Goal: Task Accomplishment & Management: Manage account settings

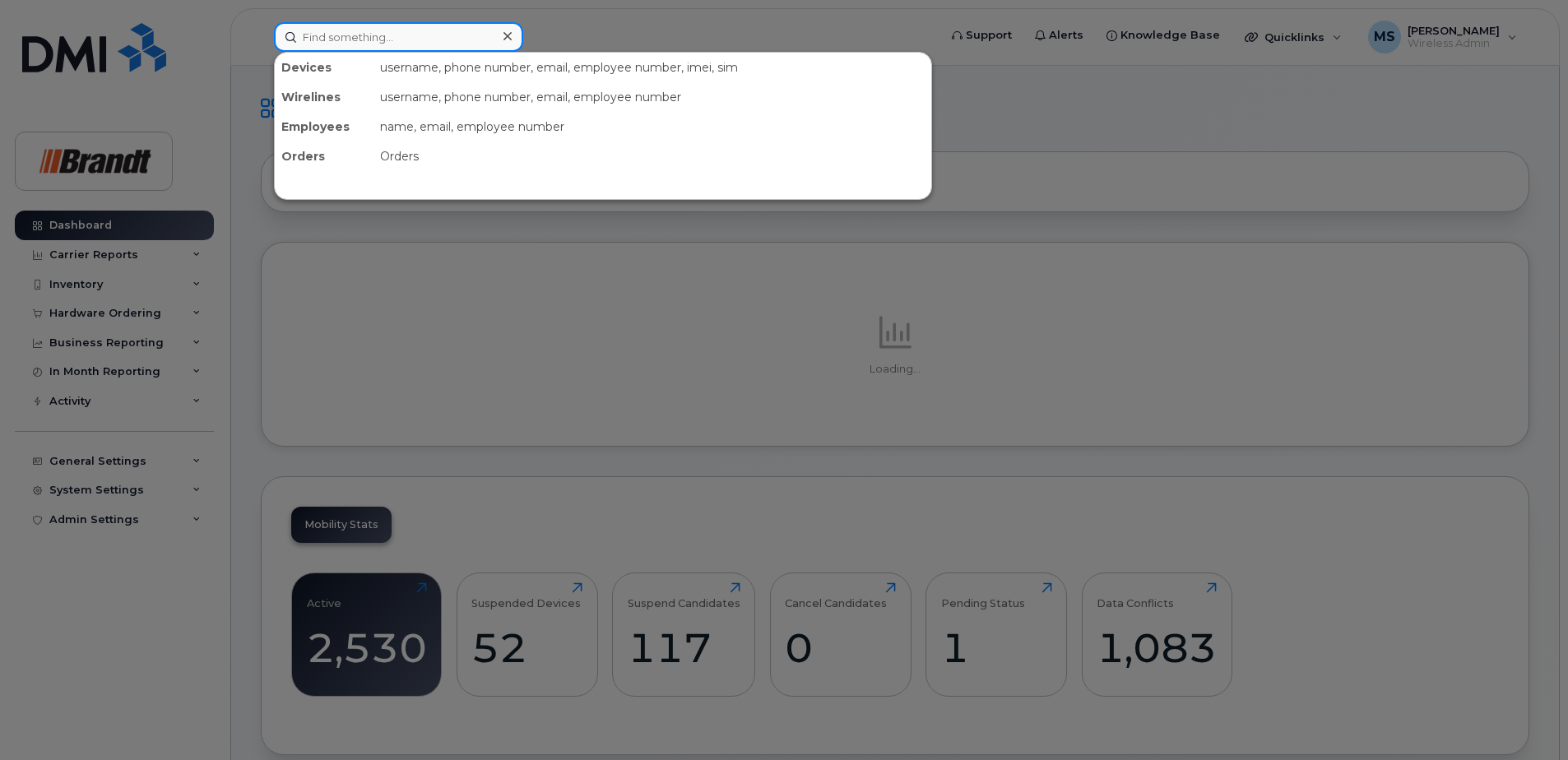
click at [479, 42] on input at bounding box center [398, 37] width 250 height 30
paste input "7809103450"
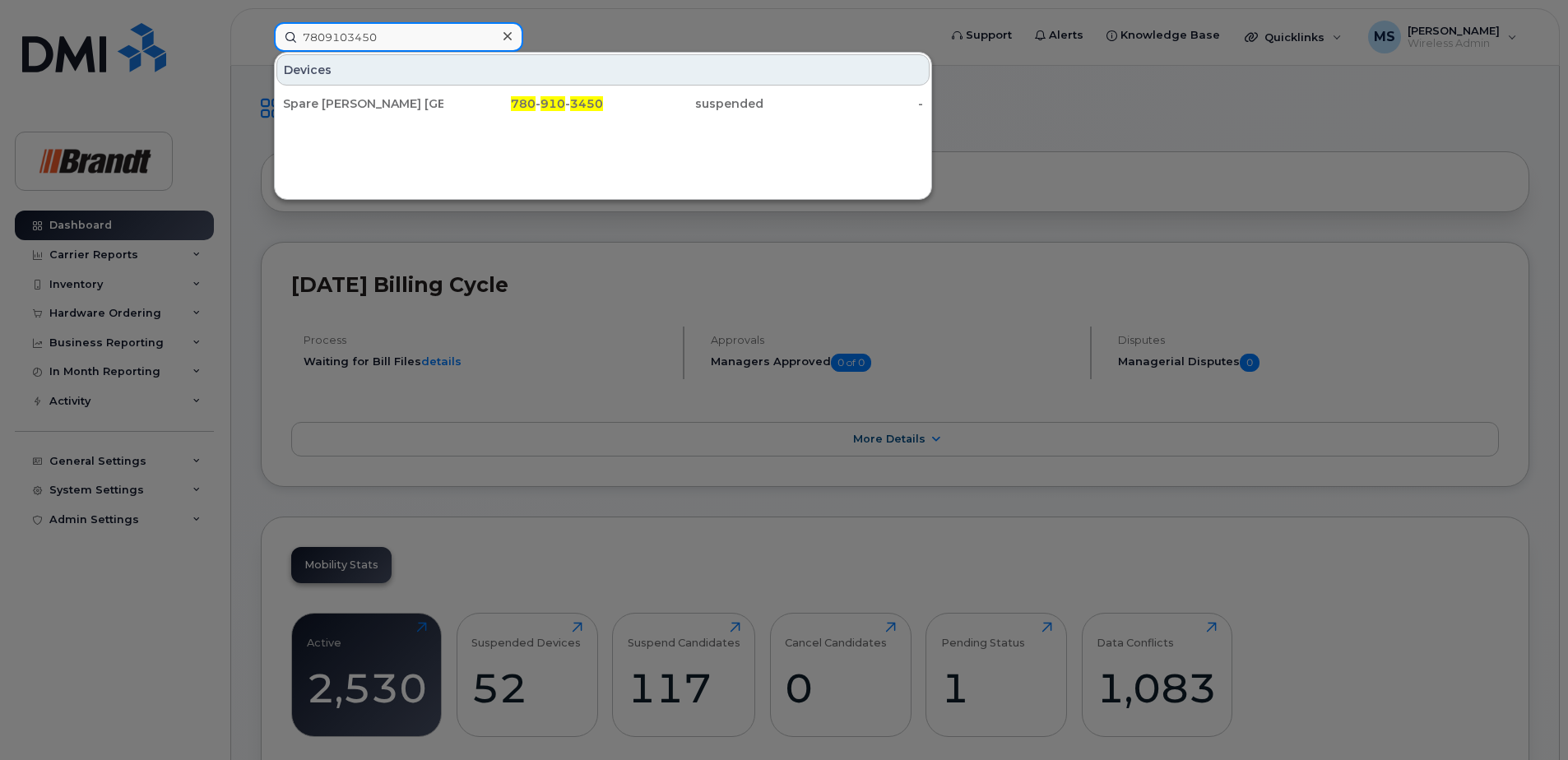
type input "7809103450"
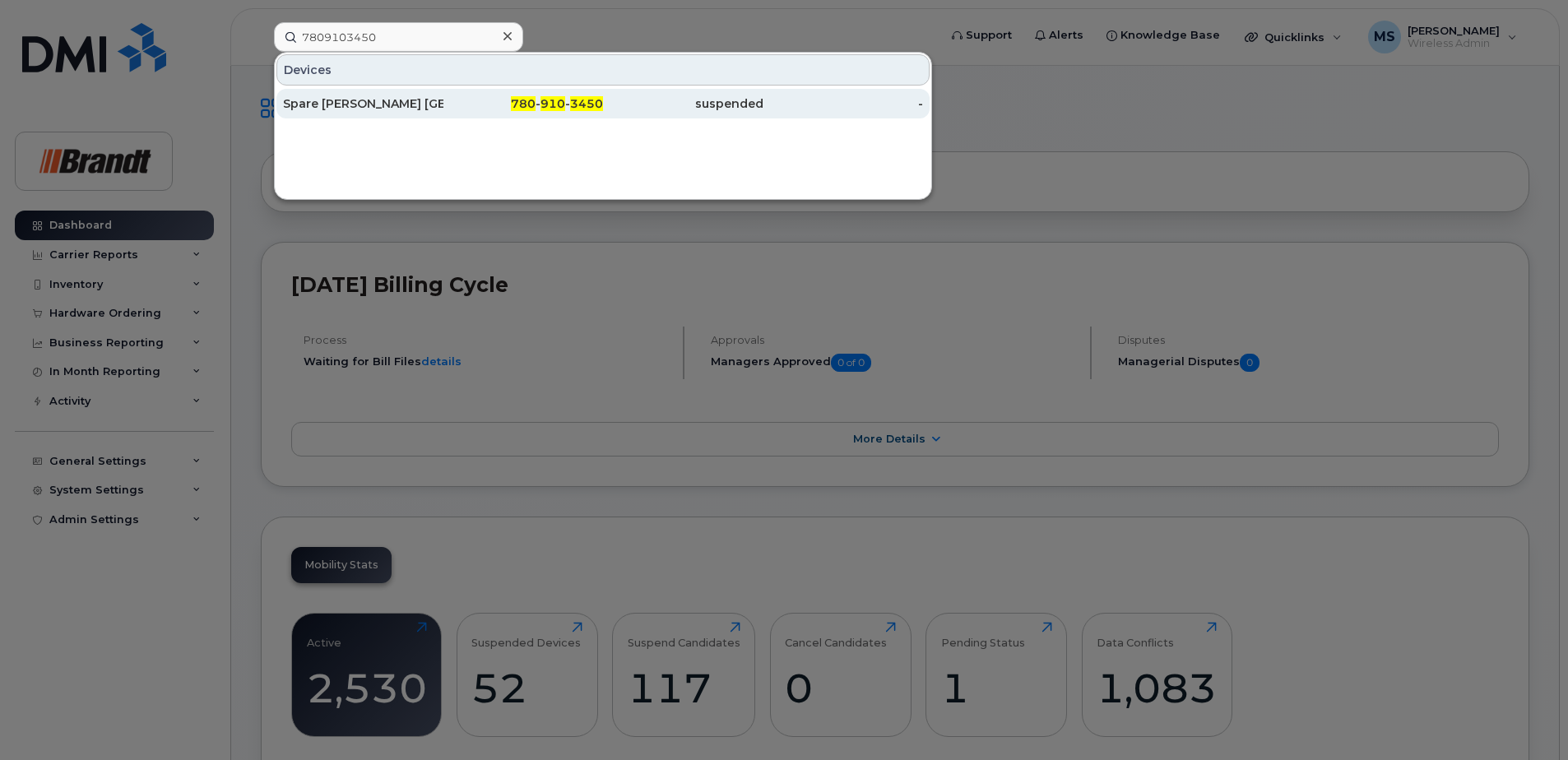
click at [455, 89] on link "Spare Fieldman Edmonton 780 - 910 - 3450 suspended -" at bounding box center [603, 104] width 654 height 30
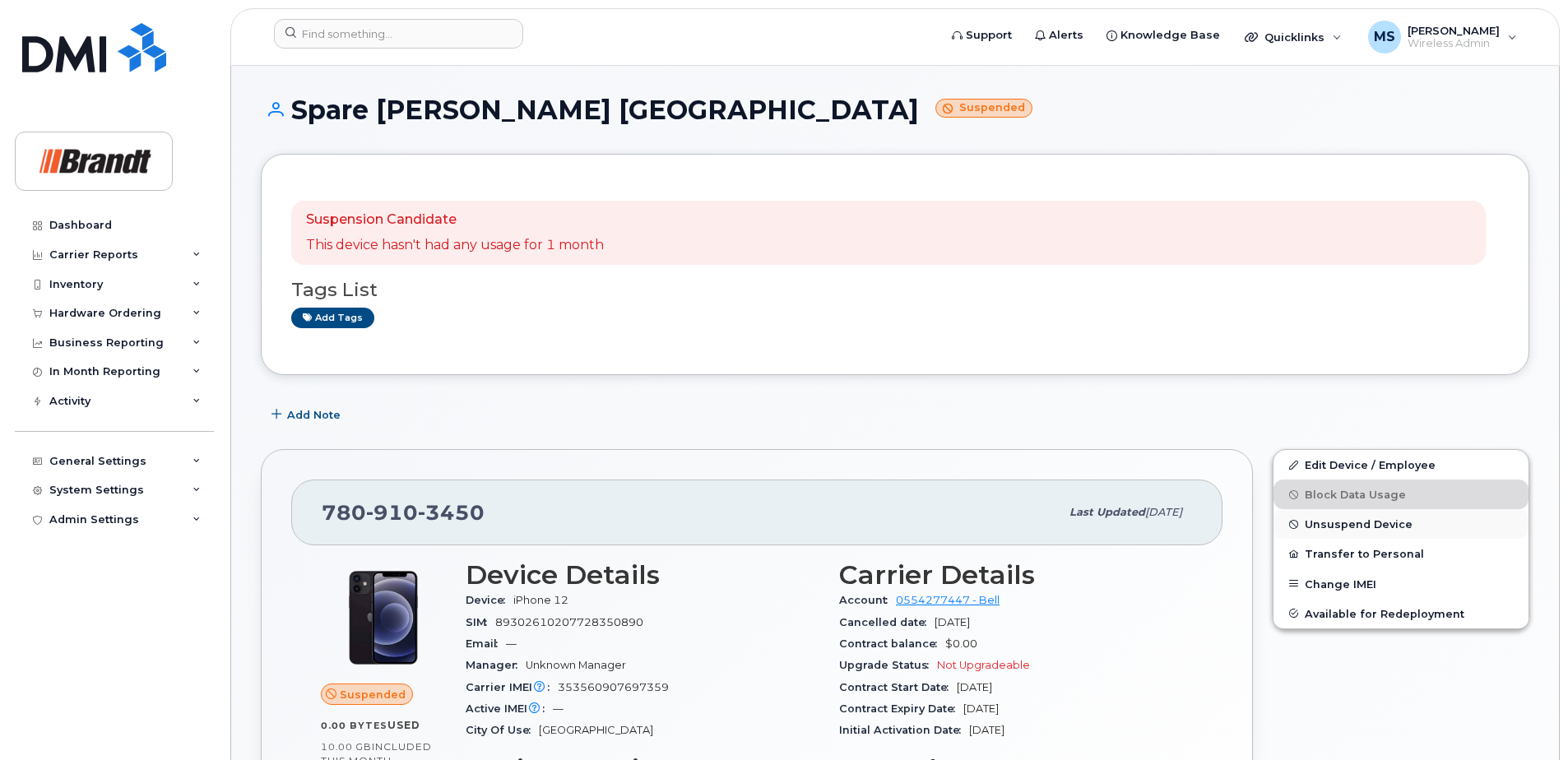
click at [1383, 525] on span "Unsuspend Device" at bounding box center [1358, 523] width 108 height 12
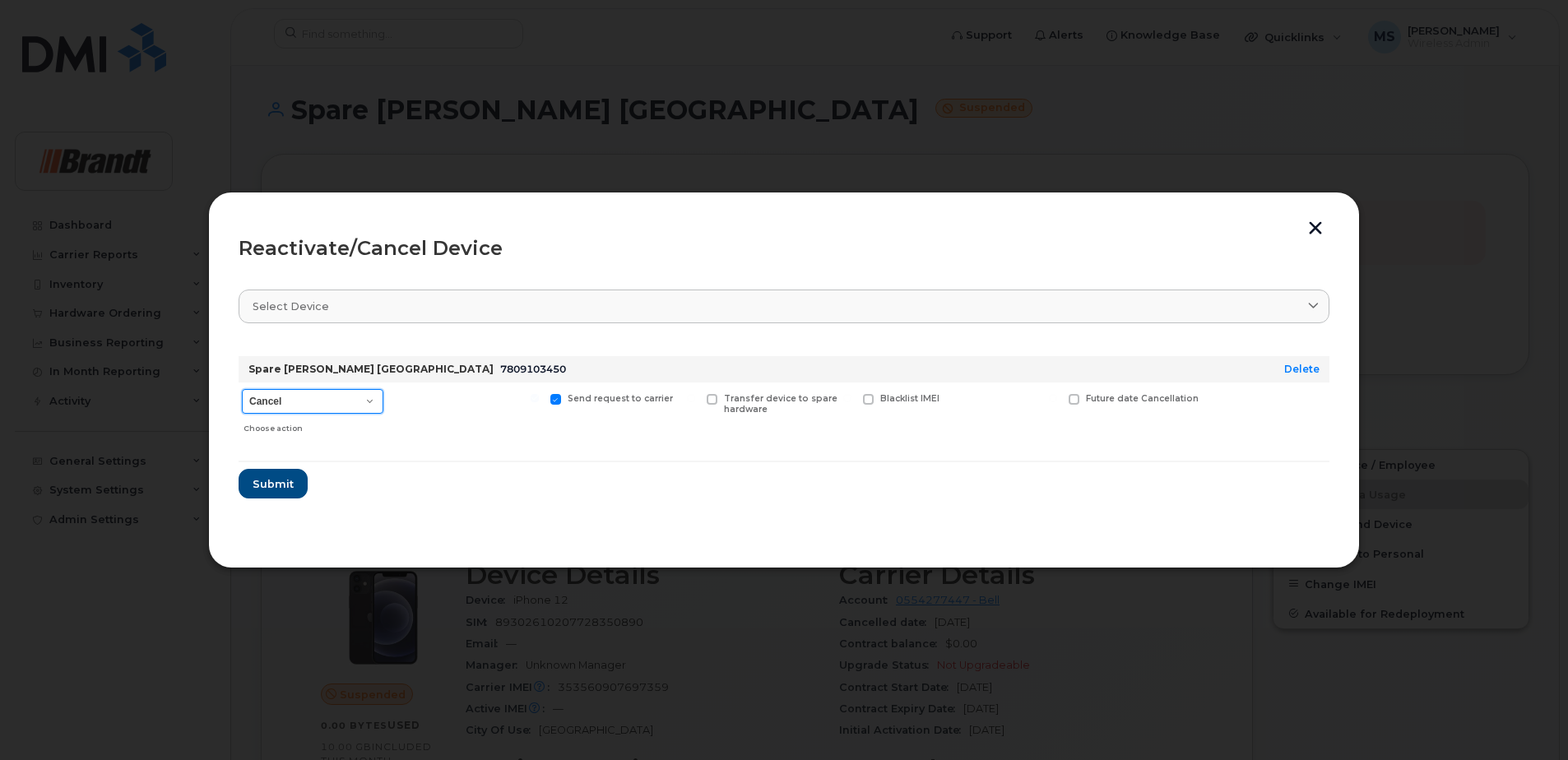
click at [285, 394] on select "Cancel Suspend - Extend Suspension Reactivate" at bounding box center [312, 401] width 141 height 24
select select "[object Object]"
click at [242, 389] on select "Cancel Suspend - Extend Suspension Reactivate" at bounding box center [312, 401] width 141 height 24
click at [986, 393] on div "New Username" at bounding box center [1012, 411] width 99 height 58
click at [980, 403] on label "New Username" at bounding box center [1009, 398] width 86 height 10
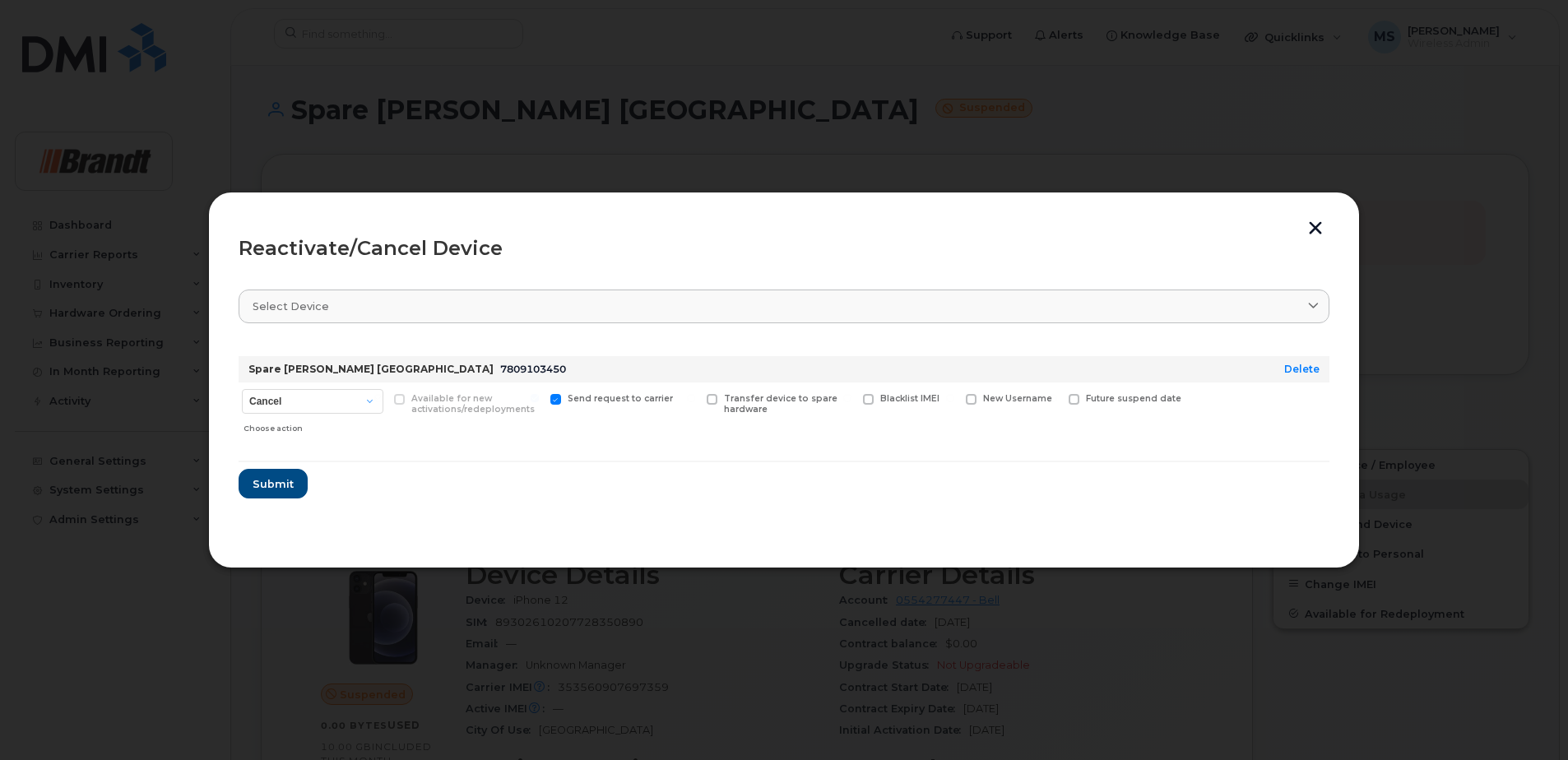
click at [955, 402] on input "New Username" at bounding box center [950, 397] width 8 height 8
checkbox input "true"
click at [964, 424] on div "New Username" at bounding box center [1012, 414] width 99 height 65
click at [1037, 423] on input "text" at bounding box center [1012, 424] width 93 height 30
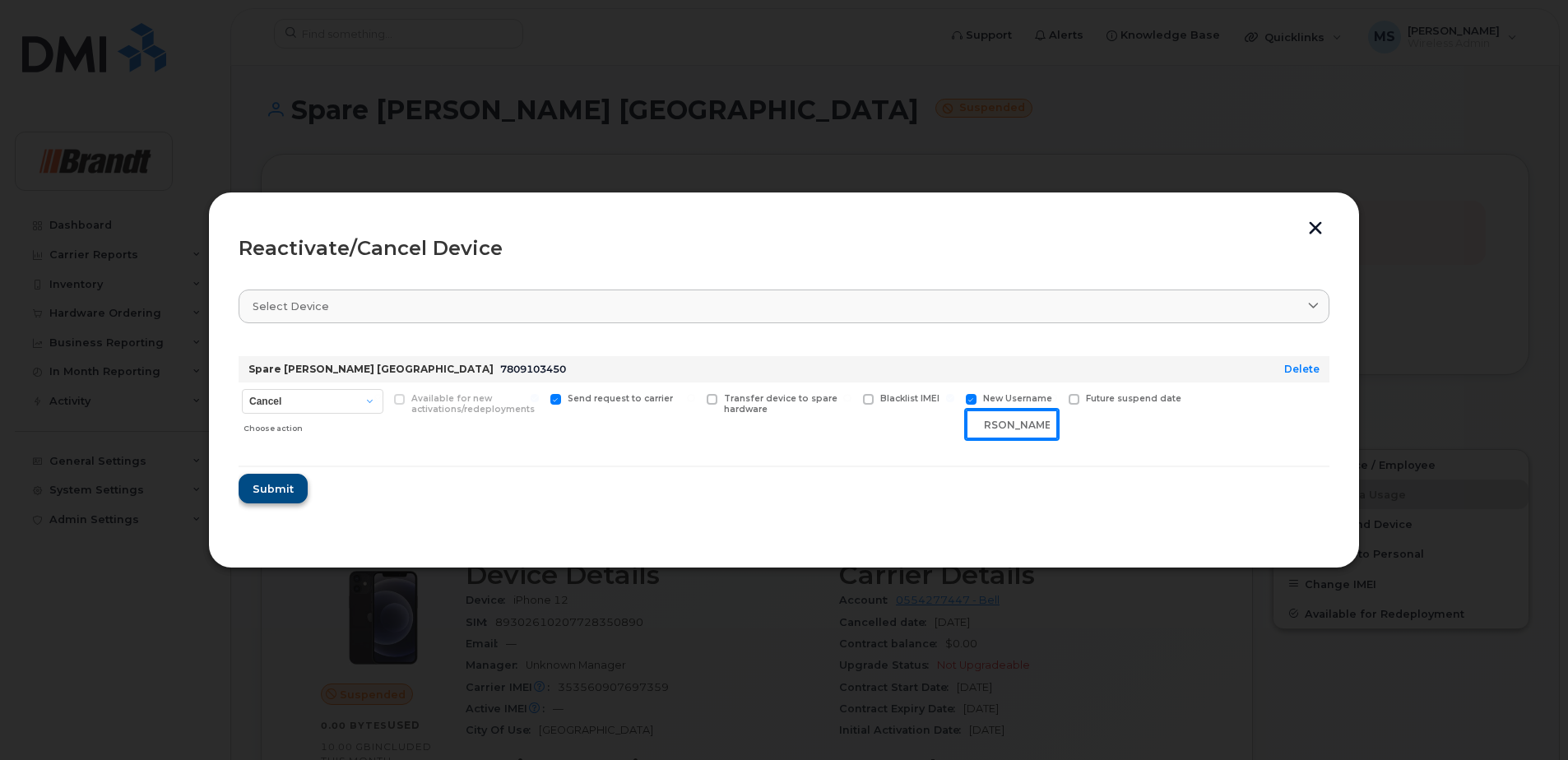
type input "[PERSON_NAME]"
click at [278, 502] on button "Submit" at bounding box center [272, 489] width 67 height 30
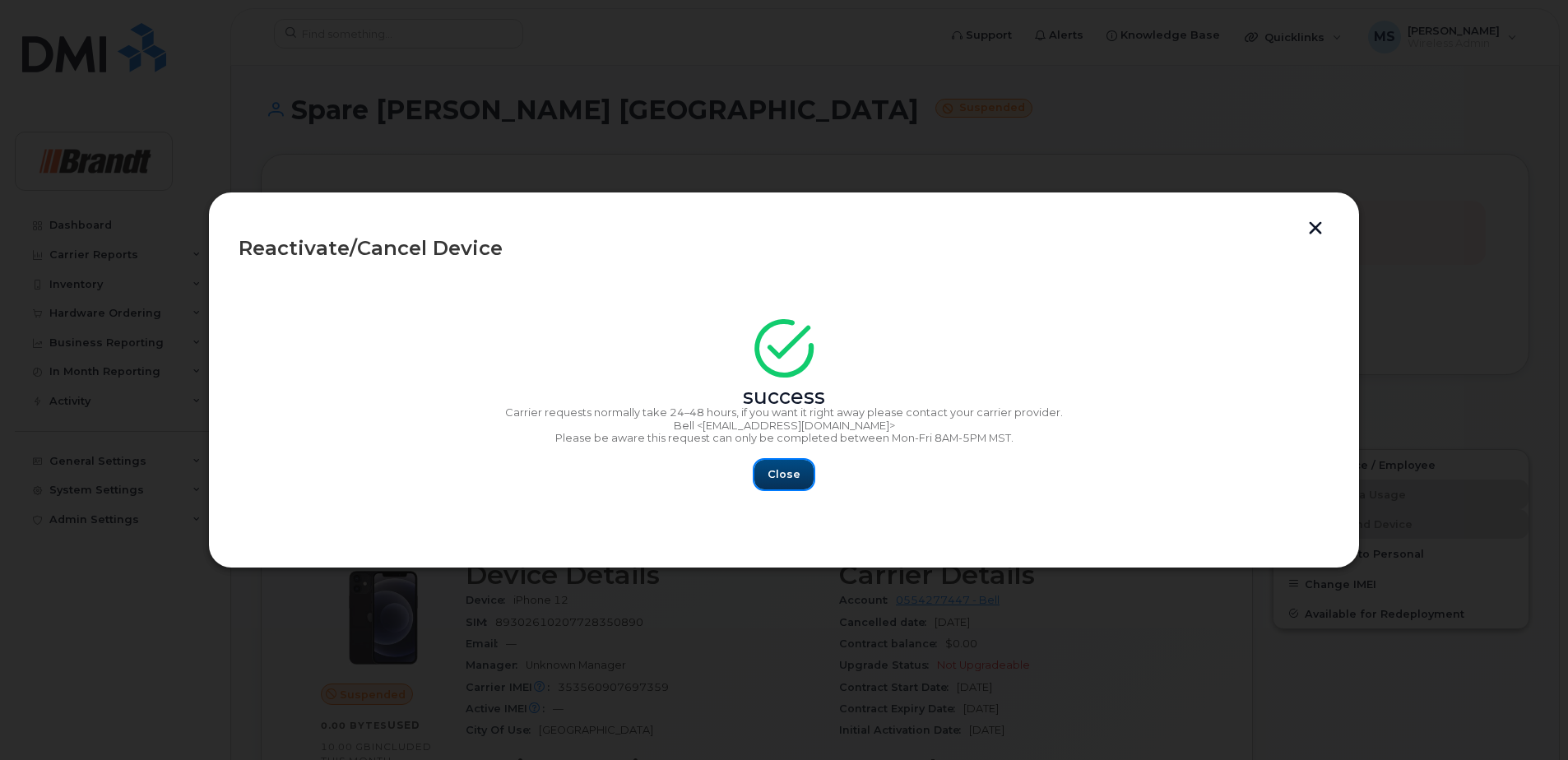
click at [789, 480] on span "Close" at bounding box center [784, 474] width 33 height 16
